Goal: Contribute content: Share content

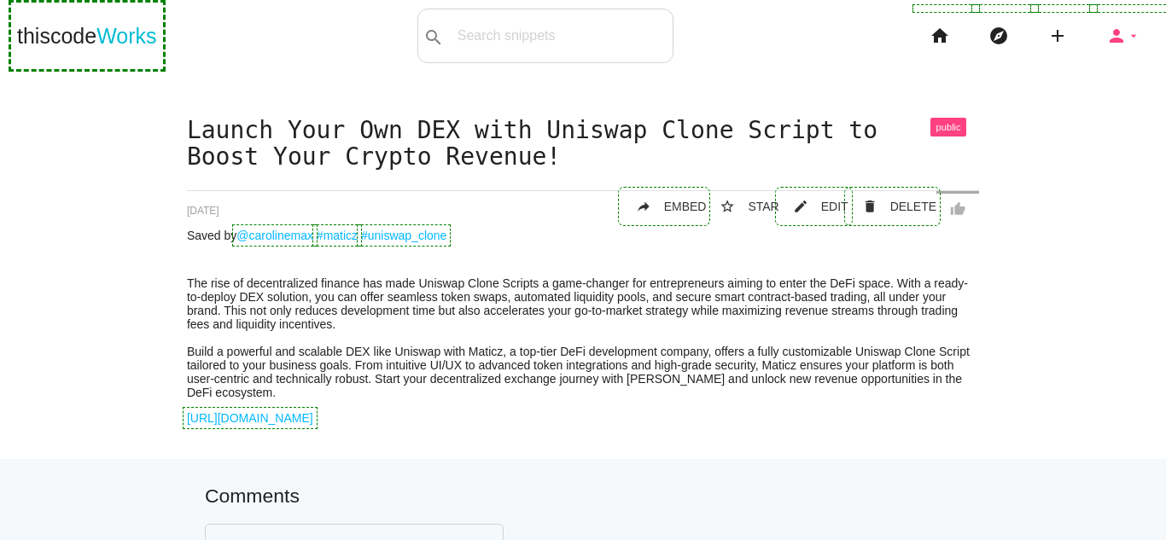
drag, startPoint x: 1108, startPoint y: 36, endPoint x: 1097, endPoint y: 42, distance: 11.9
click at [1108, 36] on icon "person" at bounding box center [1116, 36] width 20 height 55
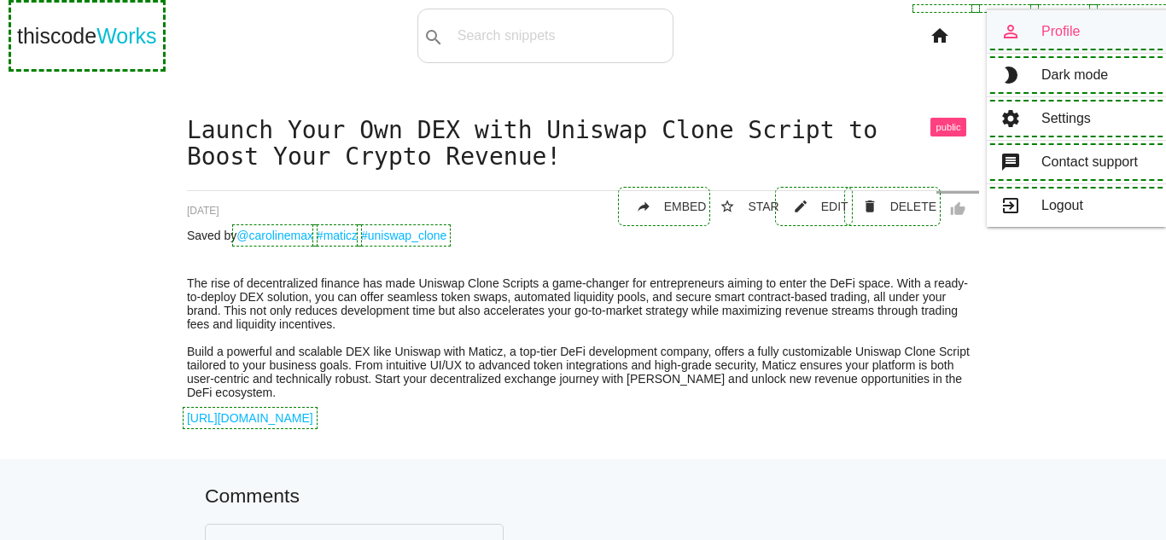
click at [1060, 32] on link "person_outline Profile" at bounding box center [1075, 31] width 179 height 43
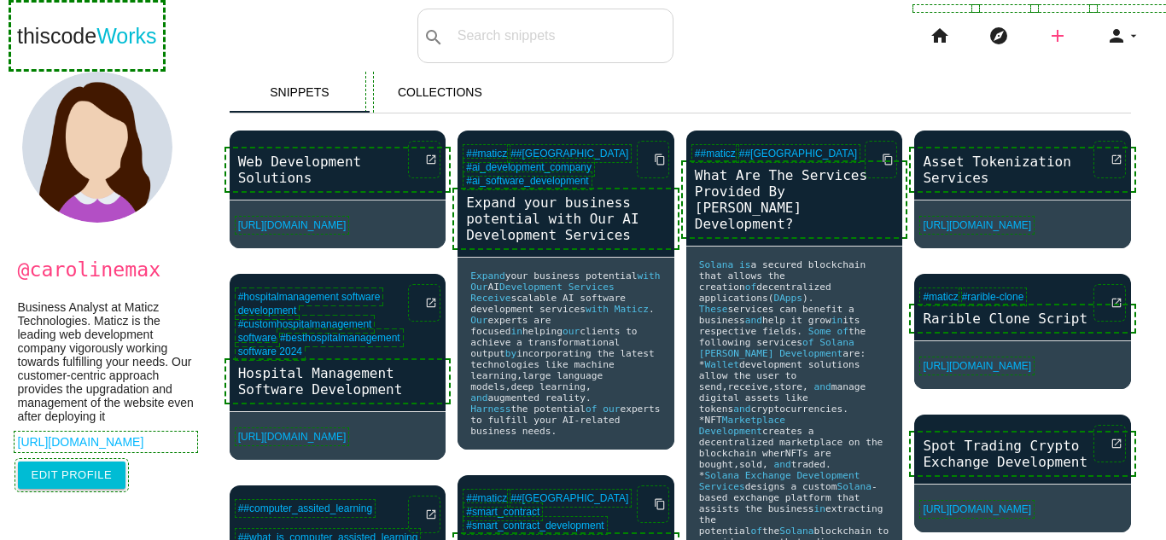
click at [1050, 44] on icon "add" at bounding box center [1057, 36] width 20 height 55
click at [1076, 72] on link "link Link" at bounding box center [1093, 73] width 119 height 43
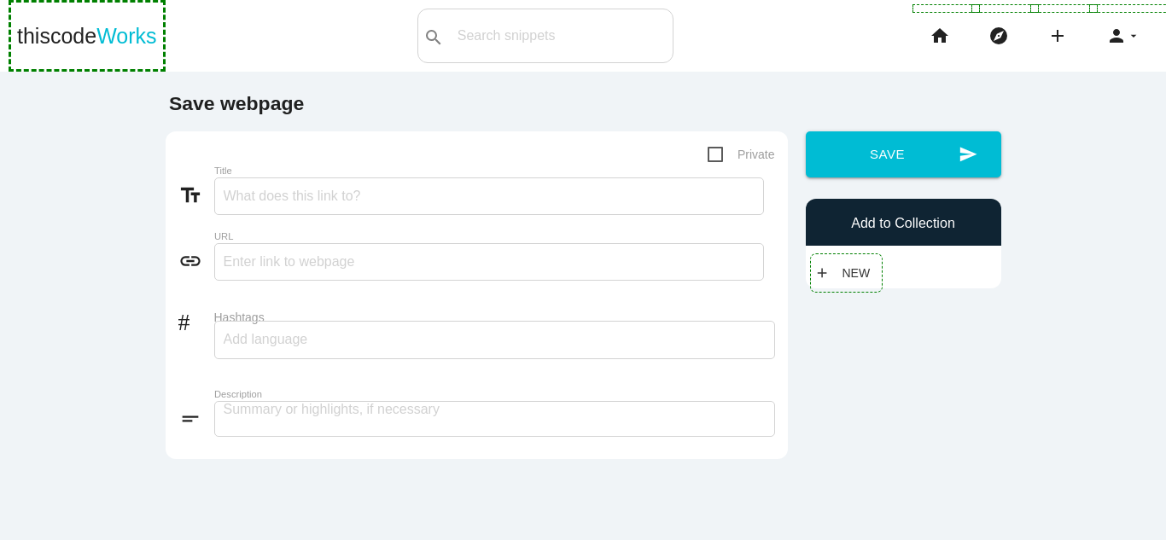
click at [377, 18] on div "thiscode Works search All: All: Code: Title: Tag: All: Code: Title: Tag: search…" at bounding box center [583, 36] width 1166 height 55
click at [353, 198] on input "Title" at bounding box center [489, 196] width 550 height 38
paste input "https://maticz.com/defi-lending-borrowing-platform-development"
type input "https://maticz.com/defi-lending-borrowing-platform-development"
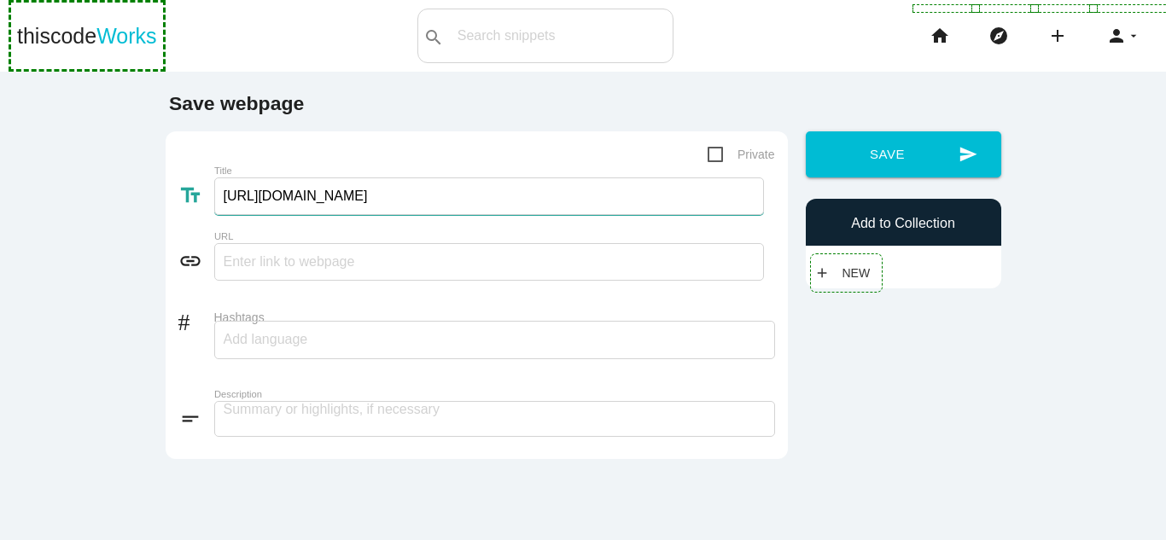
drag, startPoint x: 433, startPoint y: 162, endPoint x: 185, endPoint y: 160, distance: 247.5
click at [185, 160] on form "Private text_fields Title https://maticz.com/defi-lending-borrowing-platform-de…" at bounding box center [476, 295] width 596 height 302
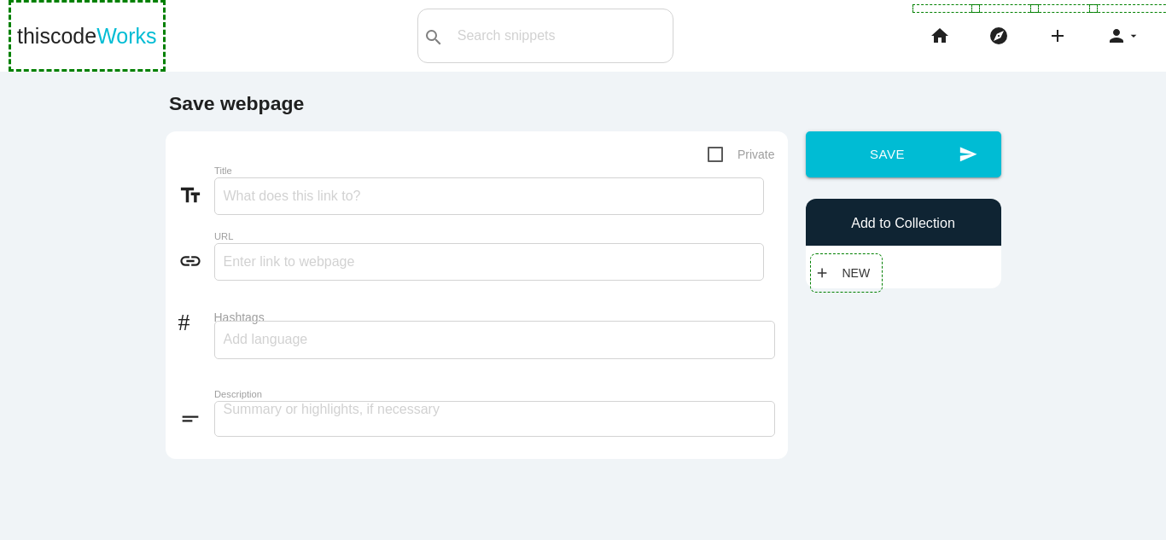
click at [601, 101] on h5 "Save webpage" at bounding box center [582, 108] width 853 height 30
click at [407, 278] on input "text" at bounding box center [489, 262] width 550 height 38
paste input "[URL][DOMAIN_NAME]"
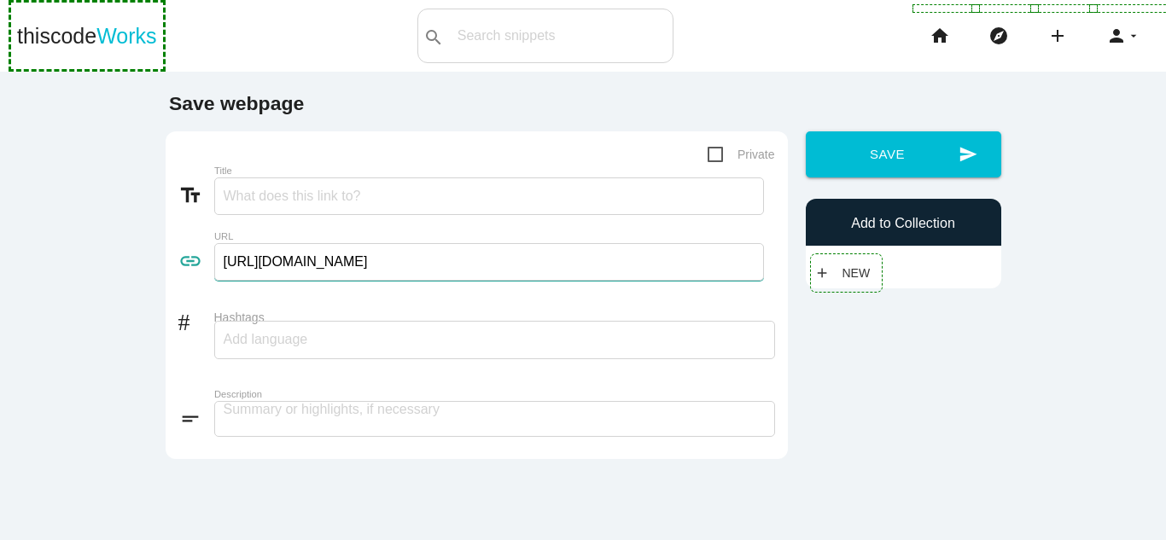
type input "[URL][DOMAIN_NAME]"
click at [363, 420] on textarea at bounding box center [494, 419] width 561 height 36
paste textarea "Are ZK Tech Development Companies the key to unlocking scalable and investor-fr…"
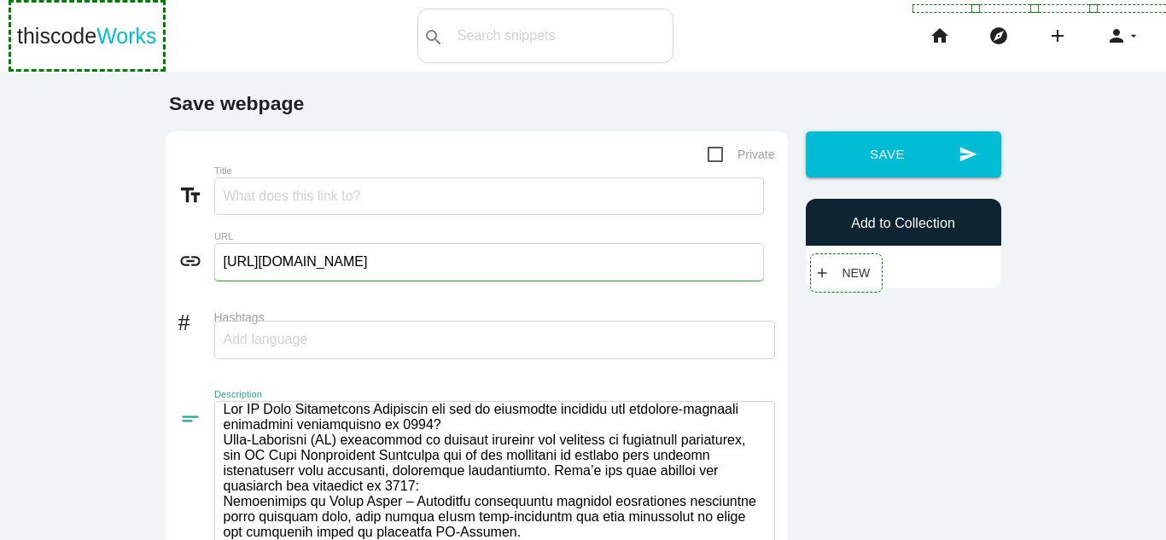
scroll to position [2, 0]
drag, startPoint x: 416, startPoint y: 428, endPoint x: 185, endPoint y: 412, distance: 231.0
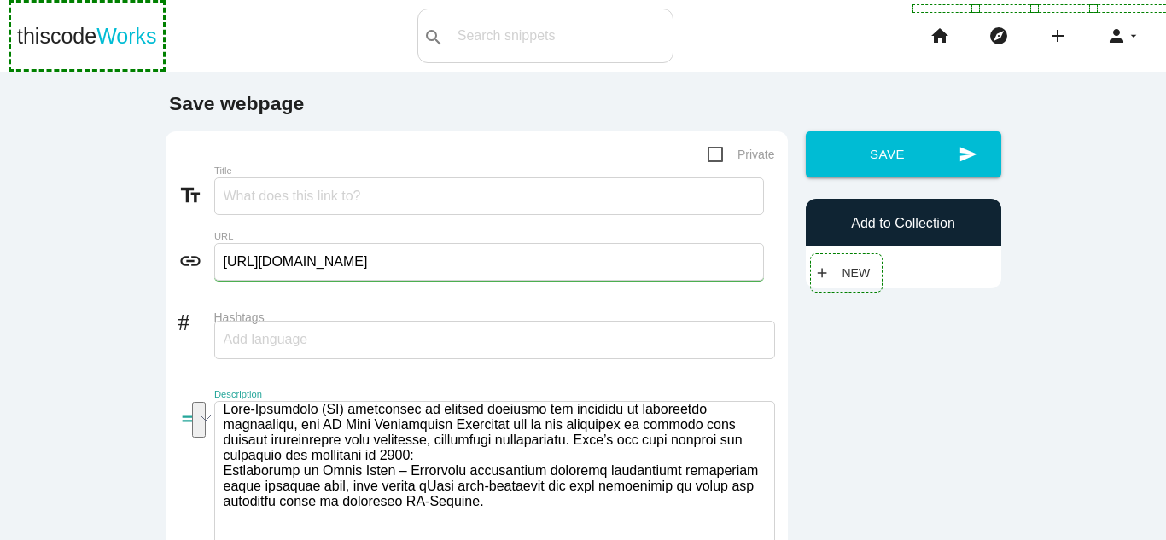
scroll to position [0, 0]
type textarea "Zero-Knowledge (ZK) technology is quickly becoming the backbone of blockchain i…"
click at [274, 204] on input "Title" at bounding box center [489, 196] width 550 height 38
paste input "Are ZK Tech Development Companies the key to unlocking scalable and investor-fr…"
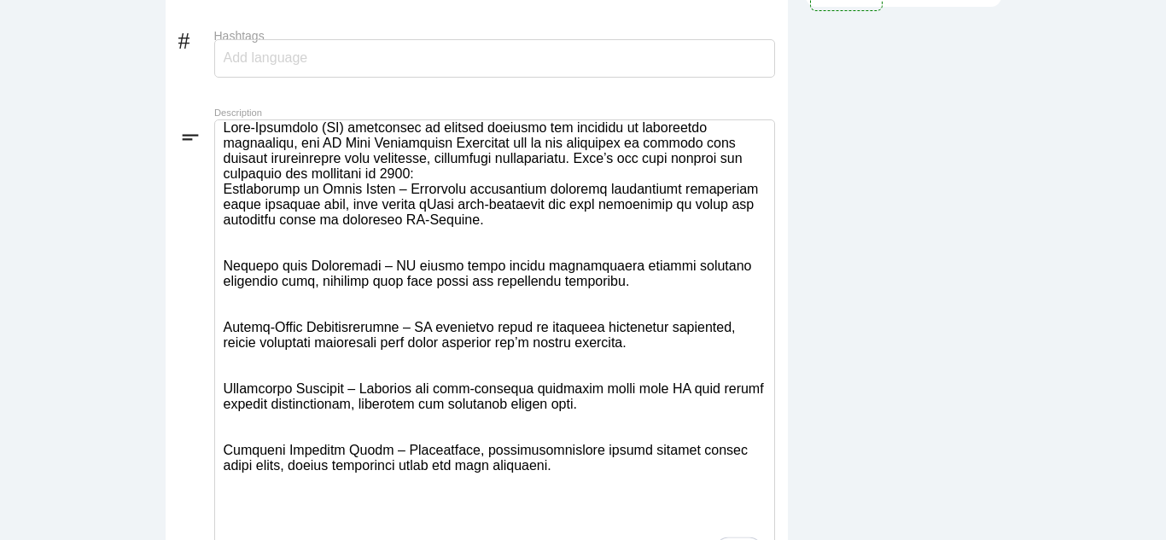
scroll to position [7, 0]
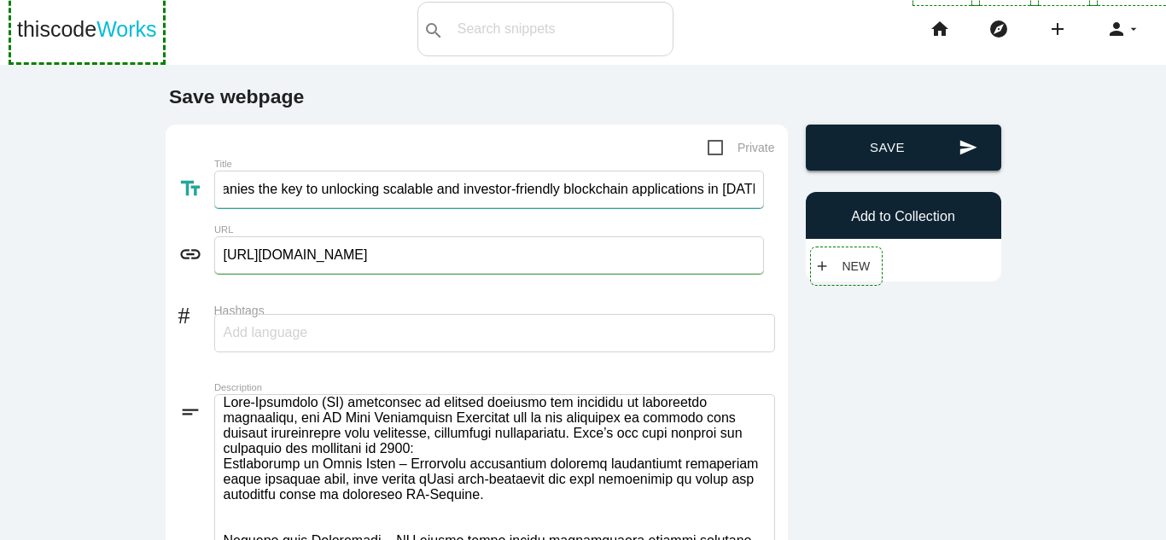
type input "Are ZK Tech Development Companies the key to unlocking scalable and investor-fr…"
click at [881, 152] on button "send Save" at bounding box center [903, 148] width 195 height 46
